Goal: Find specific page/section: Find specific page/section

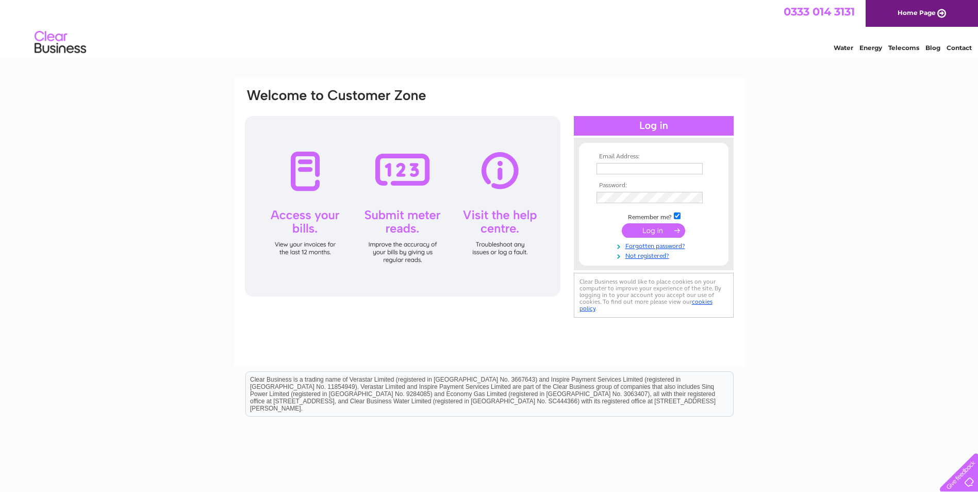
type input "[EMAIL_ADDRESS][DOMAIN_NAME]"
click at [662, 233] on input "submit" at bounding box center [653, 230] width 63 height 14
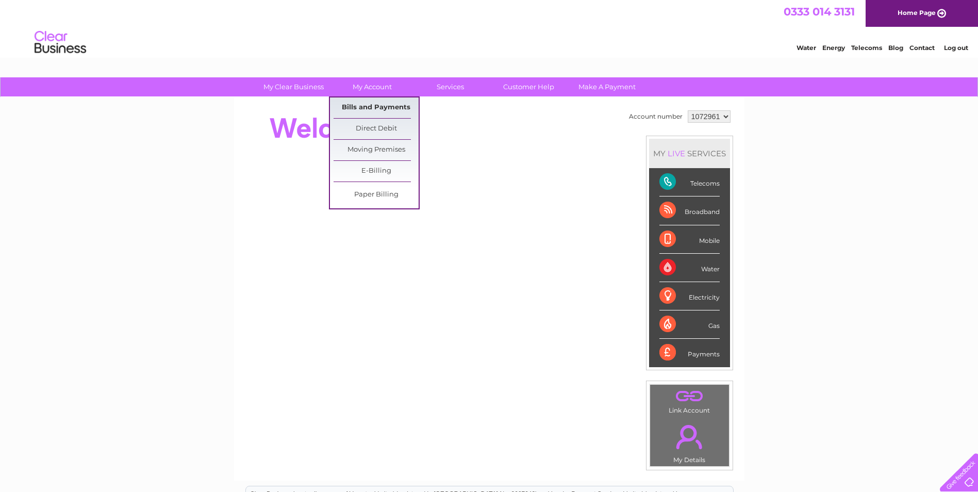
click at [384, 109] on link "Bills and Payments" at bounding box center [376, 107] width 85 height 21
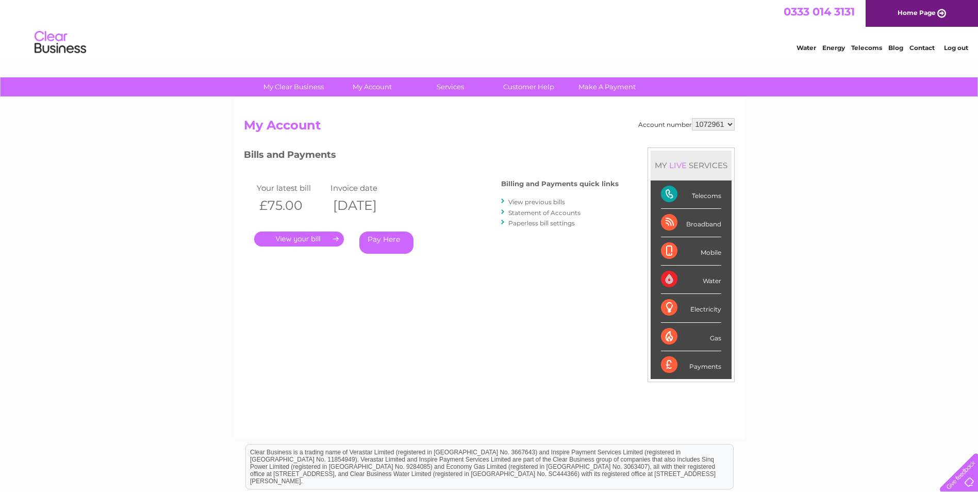
click at [290, 239] on link "." at bounding box center [299, 239] width 90 height 15
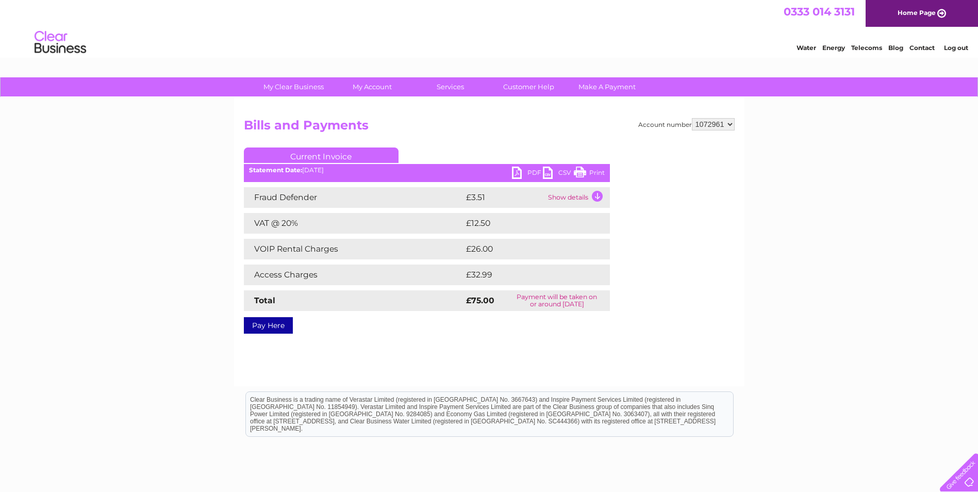
click at [591, 169] on link "Print" at bounding box center [589, 174] width 31 height 15
